Goal: Task Accomplishment & Management: Manage account settings

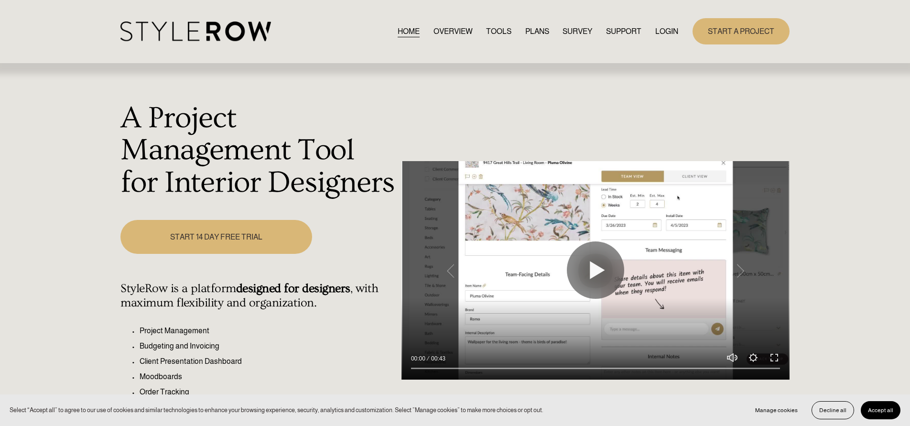
click at [662, 28] on link "LOGIN" at bounding box center [666, 31] width 23 height 13
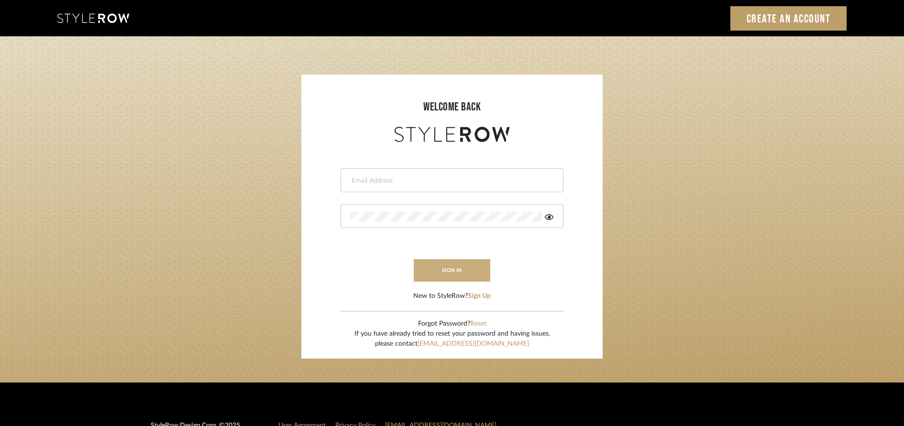
type input "[EMAIL_ADDRESS][DOMAIN_NAME]"
click at [477, 269] on button "sign in" at bounding box center [452, 270] width 76 height 22
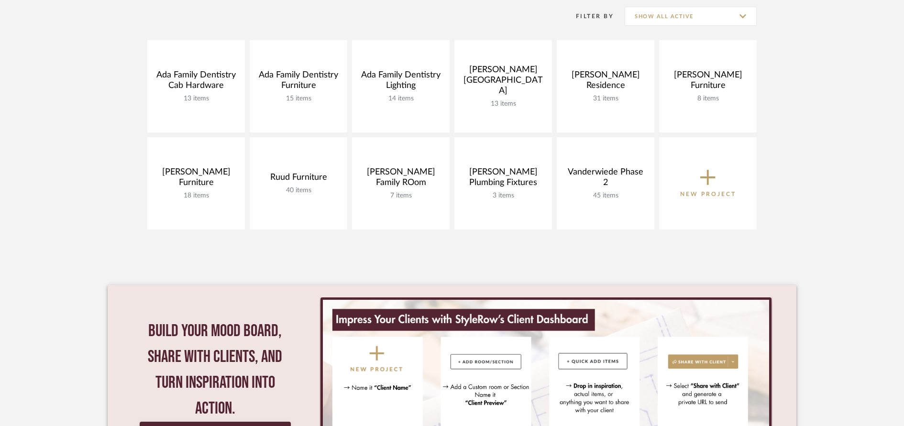
scroll to position [195, 0]
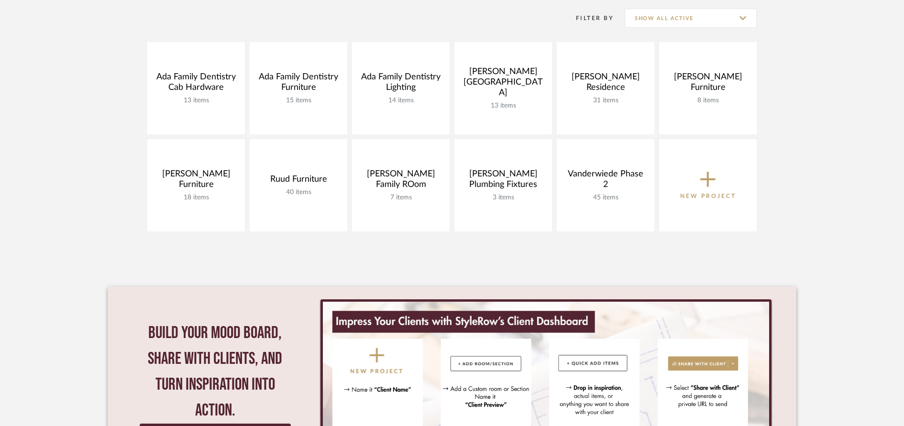
click at [707, 183] on icon at bounding box center [707, 179] width 15 height 15
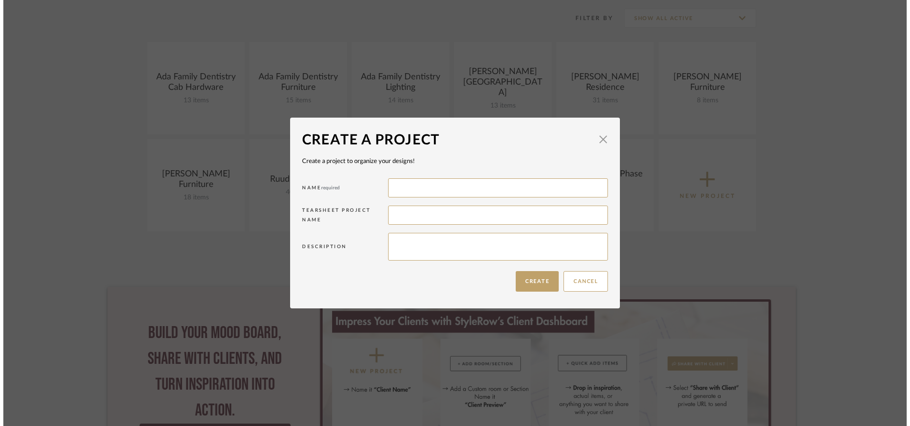
scroll to position [0, 0]
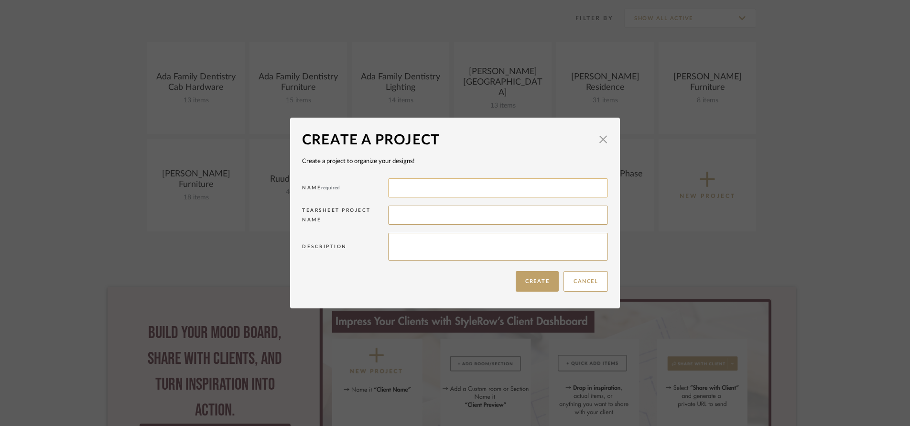
click at [464, 189] on input at bounding box center [498, 187] width 220 height 19
type input "Vanderweiede Wallcovering"
click at [534, 285] on button "Create" at bounding box center [537, 281] width 43 height 21
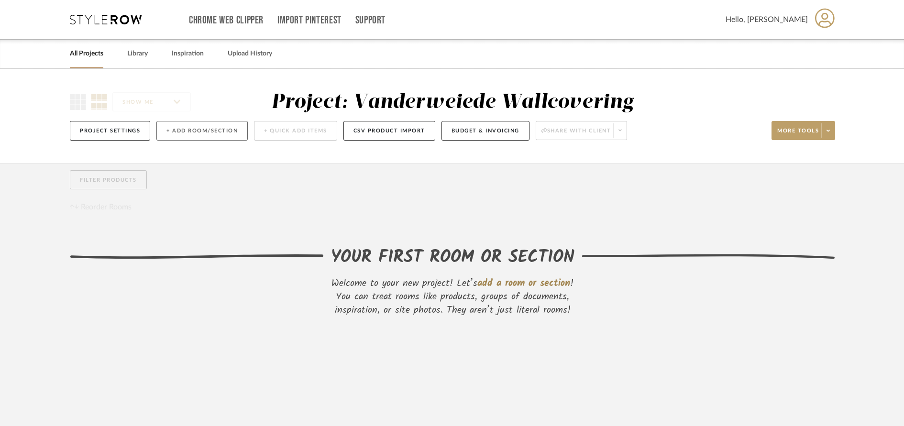
click at [226, 130] on button "+ Add Room/Section" at bounding box center [201, 131] width 91 height 20
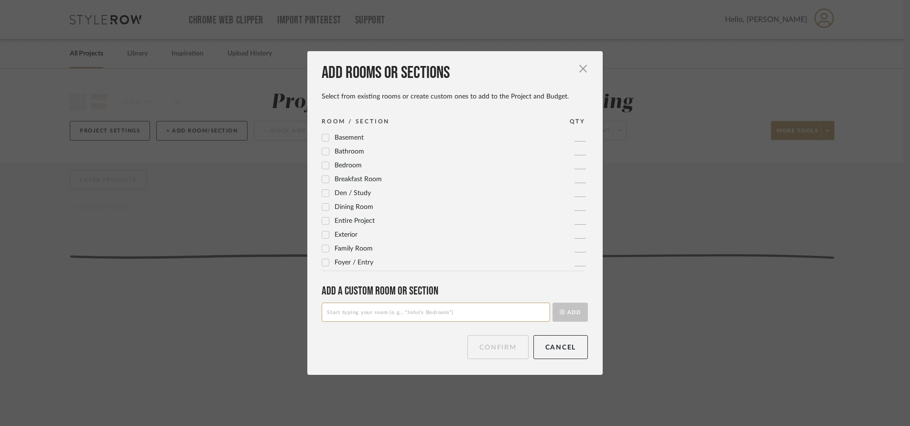
click at [360, 314] on input at bounding box center [436, 312] width 229 height 19
type input "Powder Room: Main Level"
click at [567, 317] on button "Add" at bounding box center [570, 312] width 35 height 19
click at [482, 360] on div "Add rooms or sections Select from existing rooms or create custom ones to add t…" at bounding box center [454, 212] width 295 height 323
click at [486, 342] on button "Confirm" at bounding box center [498, 347] width 61 height 24
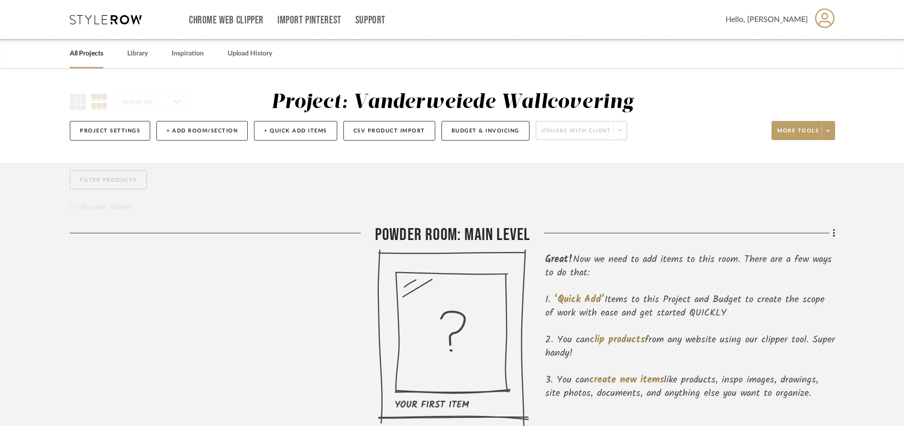
scroll to position [43, 0]
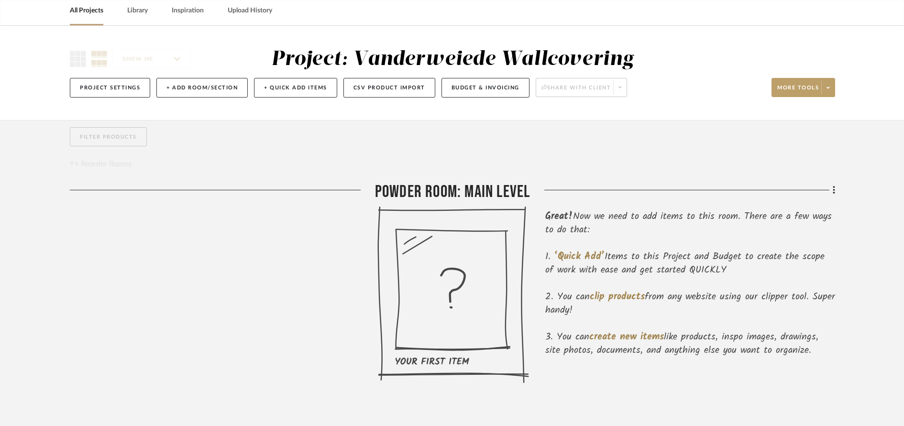
click at [835, 193] on div "Filter by keyword, category or name prior to exporting to Excel or Bulk Actions…" at bounding box center [451, 273] width 793 height 307
click at [833, 192] on icon at bounding box center [833, 190] width 3 height 11
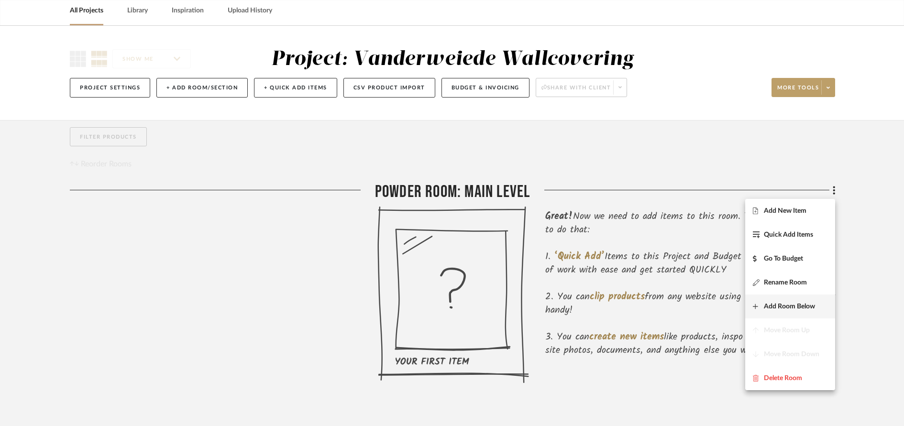
click at [772, 307] on span "Add Room Below" at bounding box center [789, 307] width 51 height 8
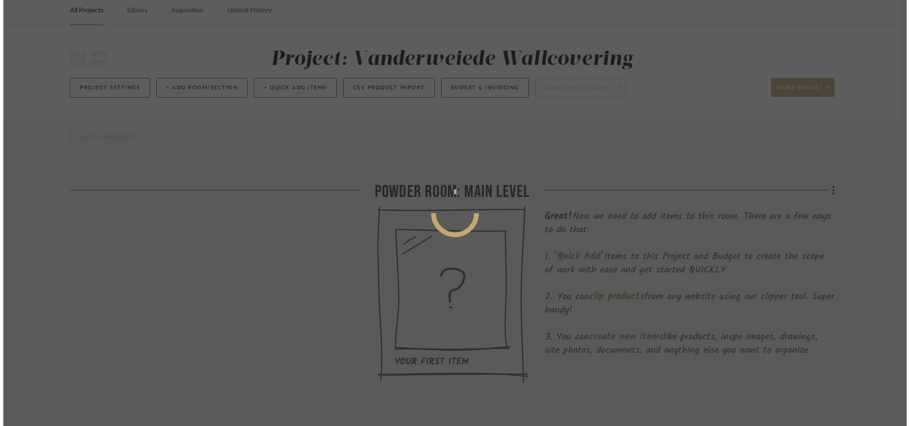
scroll to position [0, 0]
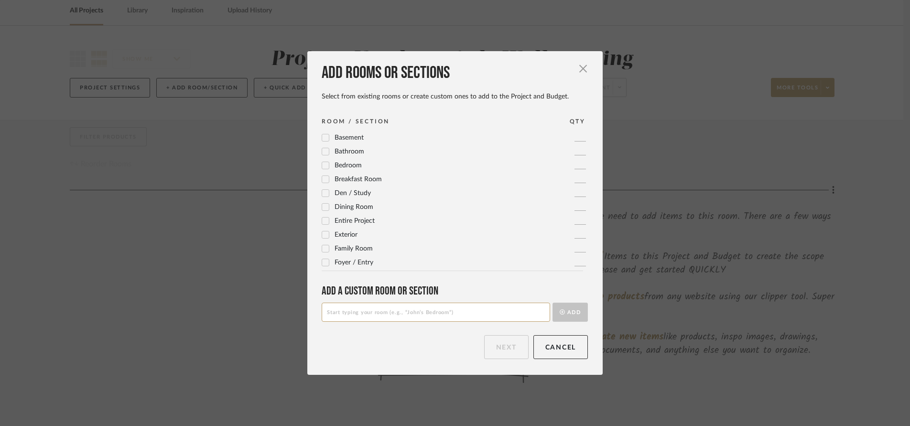
click at [480, 316] on input at bounding box center [436, 312] width 229 height 19
type input "Loft Space"
click at [570, 313] on button "Add" at bounding box center [570, 312] width 35 height 19
click at [486, 360] on div "Add rooms or sections Select from existing rooms or create custom ones to add t…" at bounding box center [454, 212] width 295 height 323
click at [490, 353] on button "Next" at bounding box center [506, 347] width 44 height 24
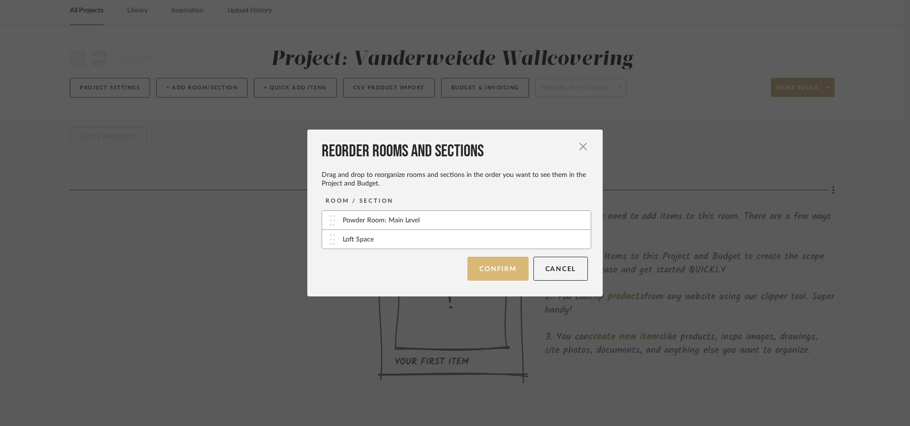
click at [494, 276] on button "Confirm" at bounding box center [498, 269] width 61 height 24
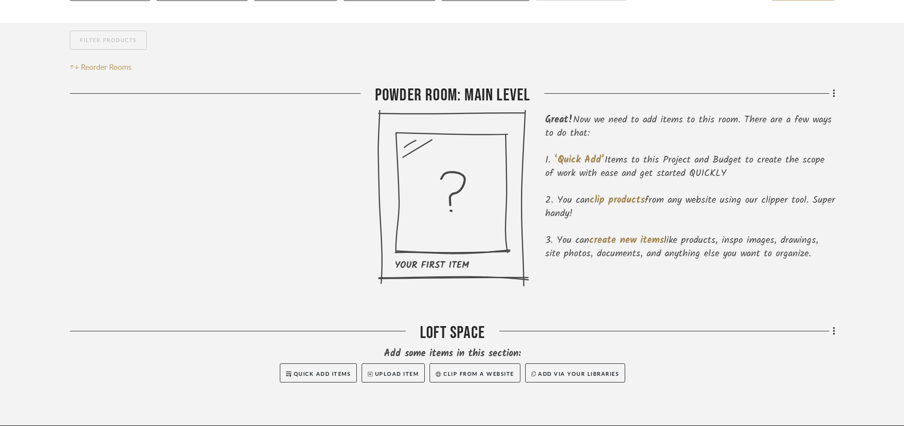
scroll to position [183, 0]
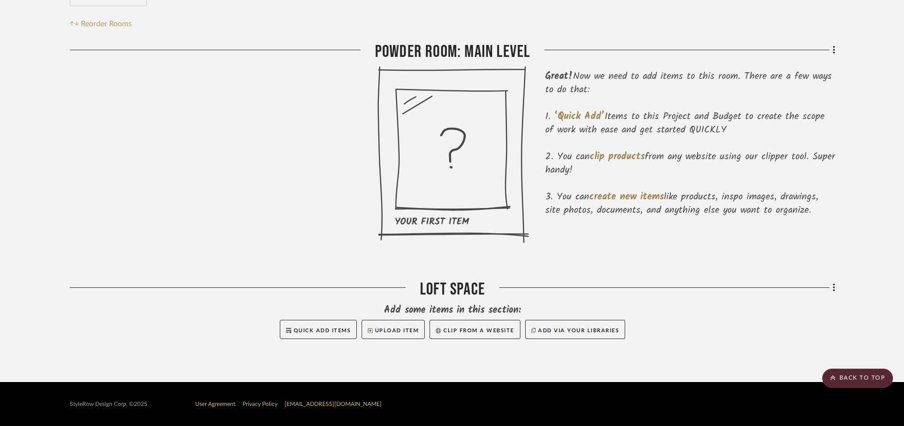
click at [835, 286] on div "Filter by keyword, category or name prior to exporting to Excel or Bulk Actions…" at bounding box center [451, 181] width 793 height 403
click at [835, 289] on div "Filter by keyword, category or name prior to exporting to Excel or Bulk Actions…" at bounding box center [451, 181] width 793 height 403
click at [833, 291] on icon at bounding box center [833, 288] width 2 height 8
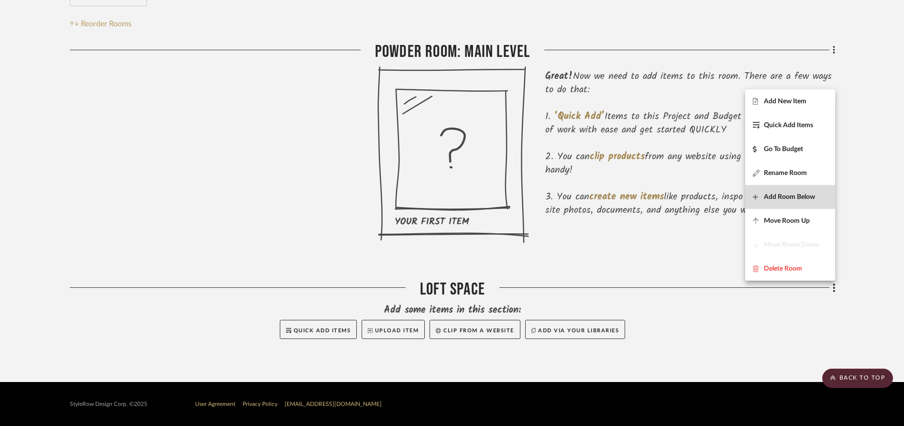
click at [786, 196] on span "Add Room Below" at bounding box center [789, 197] width 51 height 8
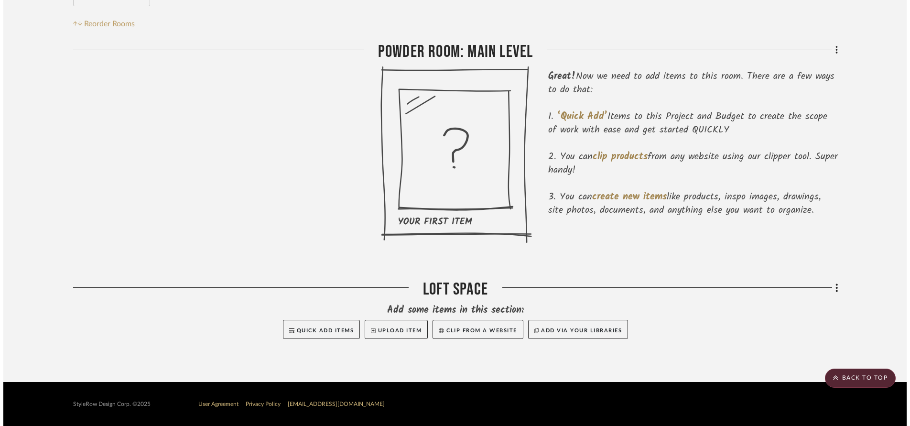
scroll to position [0, 0]
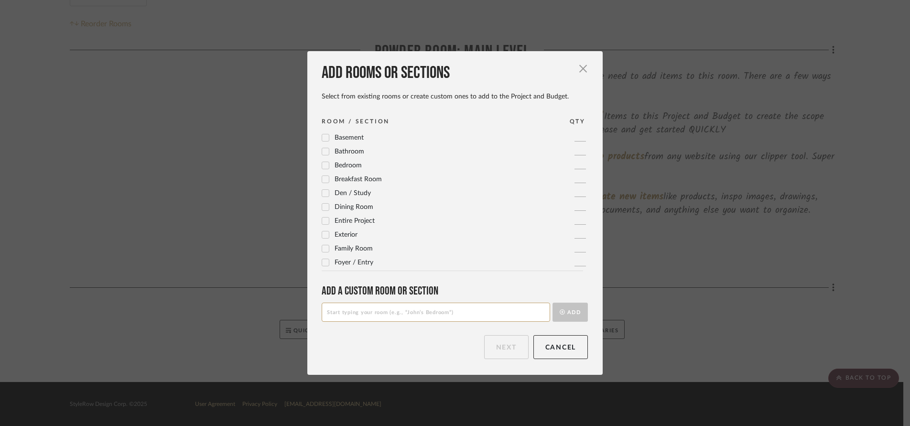
click at [414, 317] on input at bounding box center [436, 312] width 229 height 19
type input "Bedroom # 1"
click at [569, 313] on button "Add" at bounding box center [570, 312] width 35 height 19
click at [493, 344] on button "Next" at bounding box center [506, 347] width 44 height 24
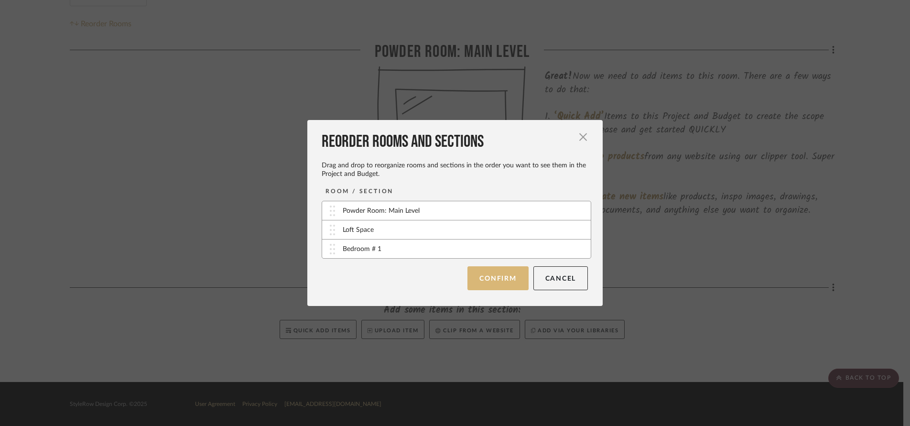
click at [490, 285] on button "Confirm" at bounding box center [498, 278] width 61 height 24
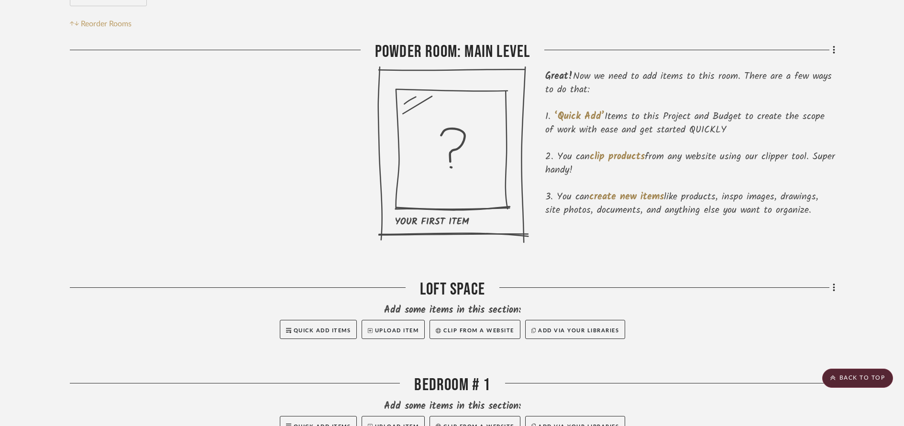
scroll to position [279, 0]
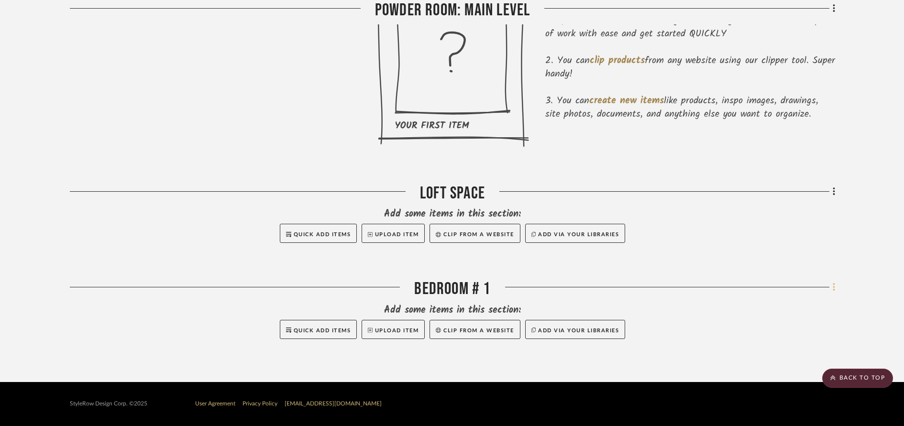
click at [833, 291] on icon at bounding box center [833, 288] width 2 height 8
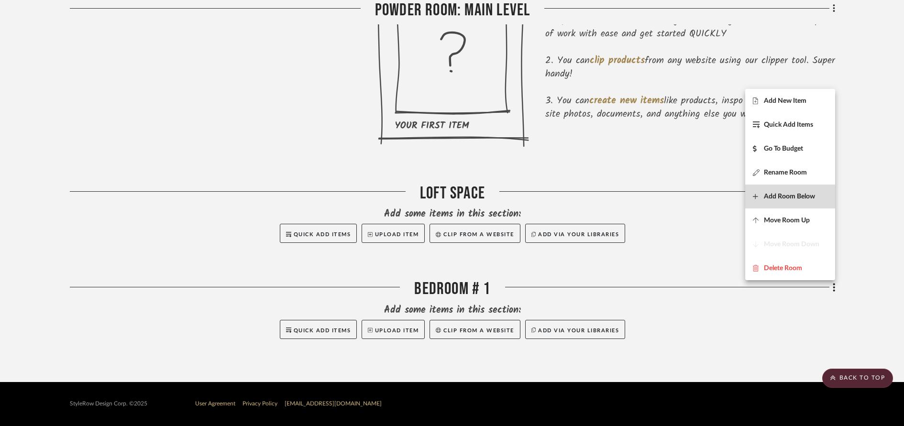
click at [793, 199] on span "Add Room Below" at bounding box center [789, 197] width 51 height 8
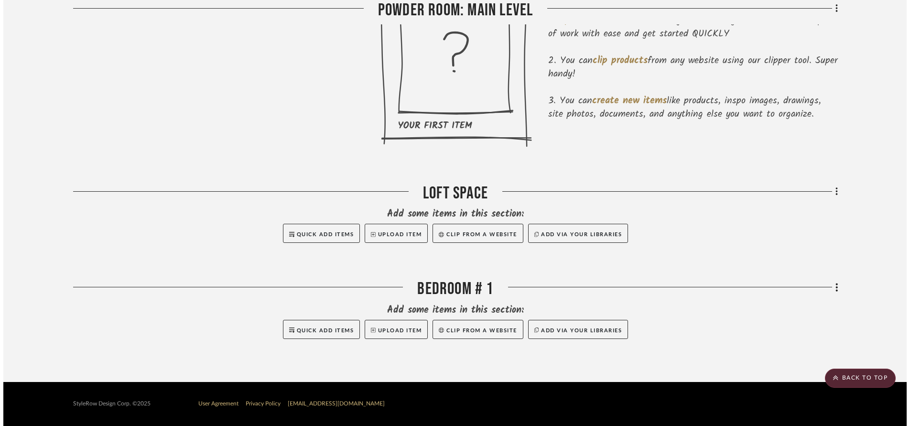
scroll to position [0, 0]
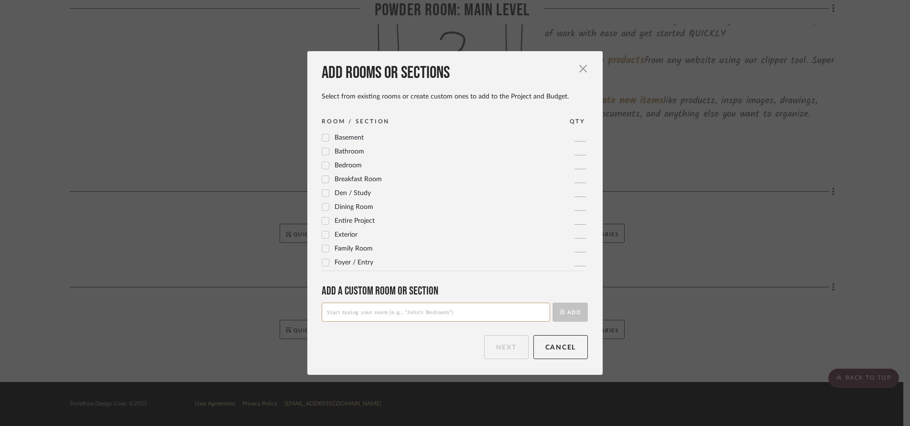
click at [454, 317] on input at bounding box center [436, 312] width 229 height 19
type input "Bedroom # 2"
click at [569, 313] on button "Add" at bounding box center [570, 312] width 35 height 19
click at [495, 354] on button "Next" at bounding box center [506, 347] width 44 height 24
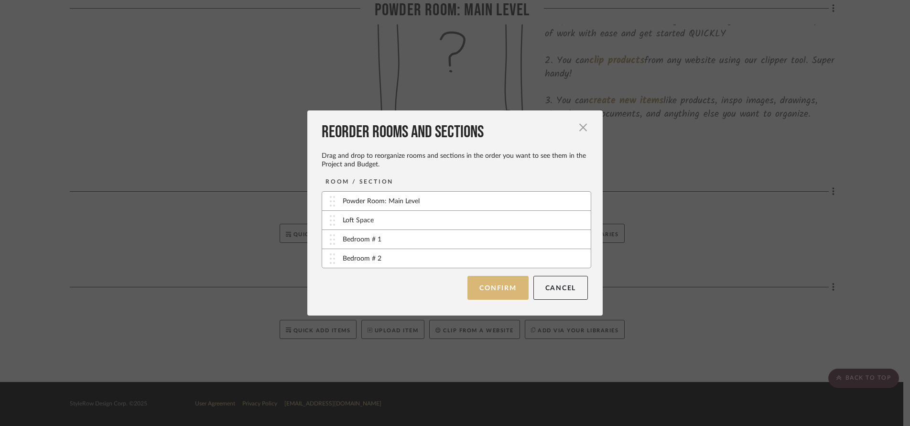
click at [495, 293] on button "Confirm" at bounding box center [498, 288] width 61 height 24
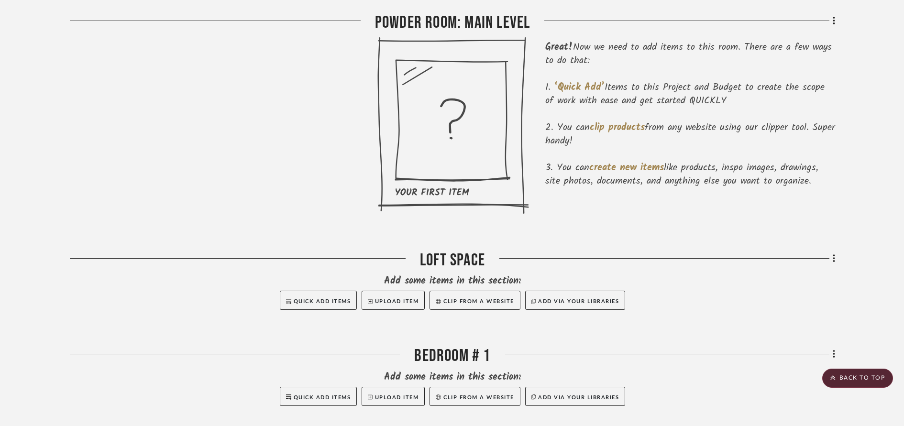
scroll to position [359, 0]
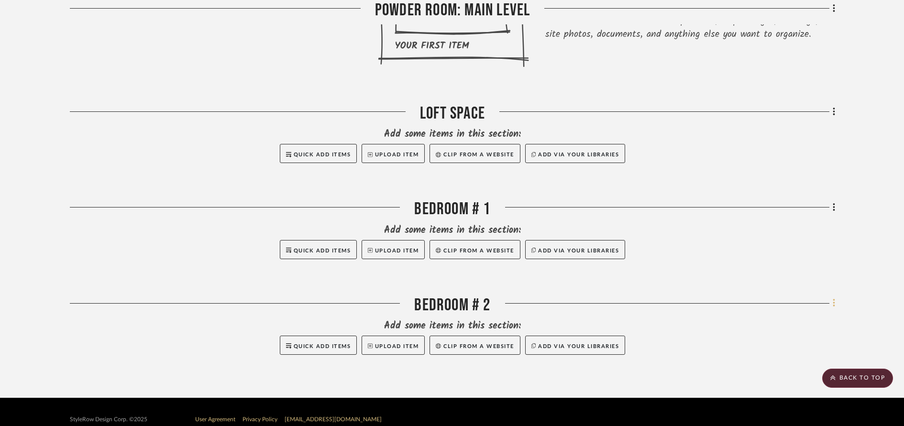
click at [834, 305] on icon at bounding box center [833, 303] width 2 height 8
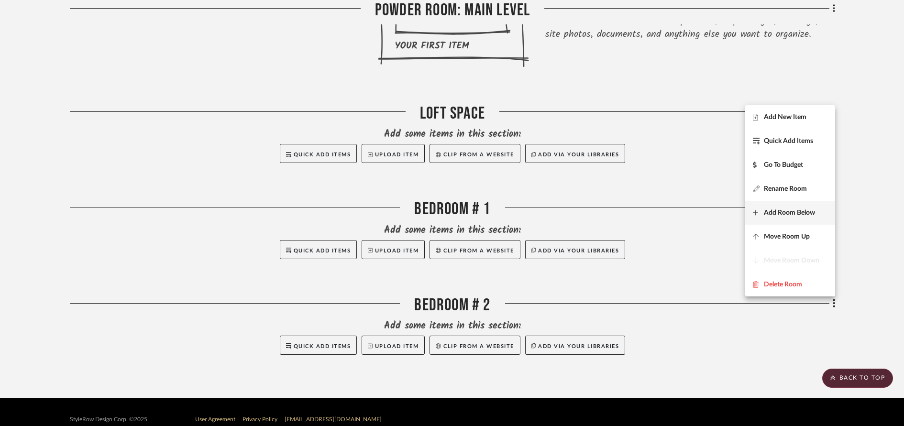
click at [792, 216] on span "Add Room Below" at bounding box center [789, 212] width 51 height 8
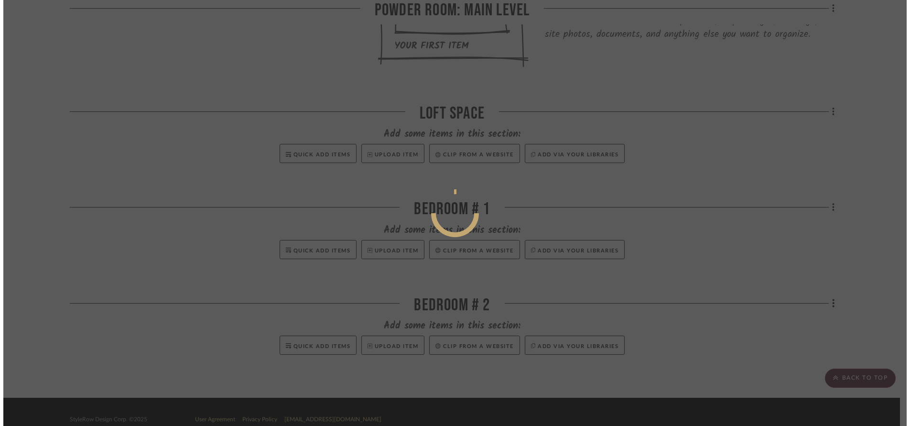
scroll to position [0, 0]
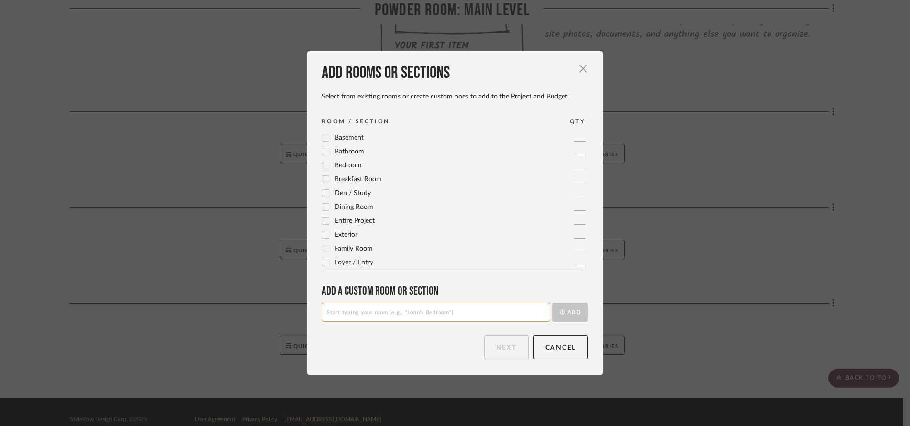
click at [451, 318] on input at bounding box center [436, 312] width 229 height 19
type input "Bedroom # 3"
click at [567, 316] on button "Add" at bounding box center [570, 312] width 35 height 19
click at [495, 354] on button "Next" at bounding box center [506, 347] width 44 height 24
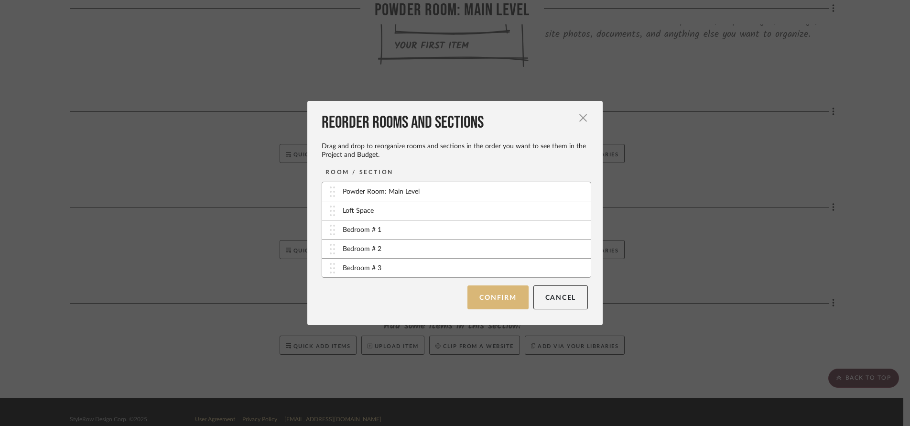
click at [486, 299] on button "Confirm" at bounding box center [498, 297] width 61 height 24
